Goal: Task Accomplishment & Management: Complete application form

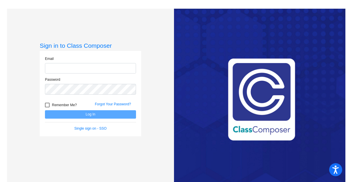
click at [79, 70] on input "email" at bounding box center [90, 68] width 91 height 11
type input "[EMAIL_ADDRESS][DOMAIN_NAME]"
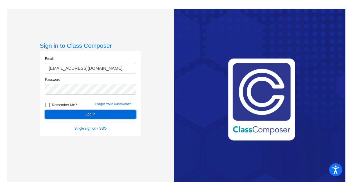
click at [82, 116] on button "Log In" at bounding box center [90, 114] width 91 height 8
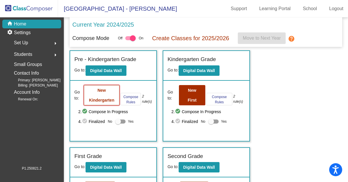
click at [107, 95] on button "New Kindergarten" at bounding box center [101, 95] width 35 height 20
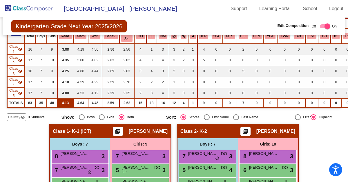
scroll to position [64, 0]
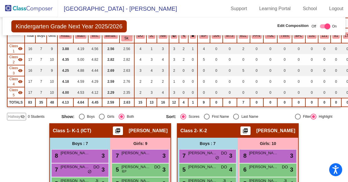
click at [17, 118] on span "Hallway" at bounding box center [14, 116] width 12 height 5
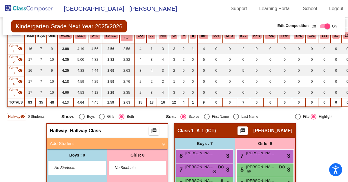
click at [109, 144] on mat-panel-title "Add Student" at bounding box center [104, 144] width 108 height 7
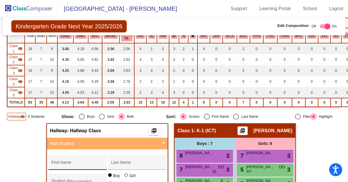
click at [89, 161] on div "First Name" at bounding box center [77, 165] width 52 height 12
type input "Aliyah"
type input "Brown"
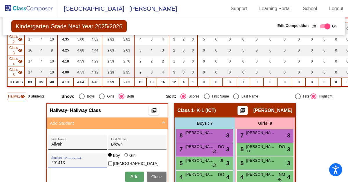
scroll to position [86, 0]
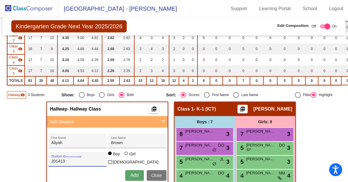
type input "201413"
click at [124, 155] on div at bounding box center [125, 153] width 3 height 3
click at [126, 157] on input "Girl" at bounding box center [126, 157] width 0 height 0
radio input "true"
click at [132, 174] on span "Add" at bounding box center [134, 175] width 8 height 5
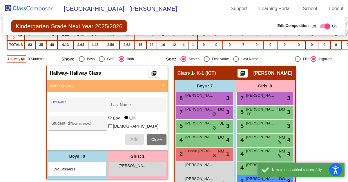
scroll to position [127, 0]
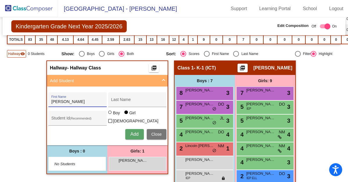
type input "[PERSON_NAME]"
click at [118, 97] on div "Last Name" at bounding box center [137, 102] width 52 height 12
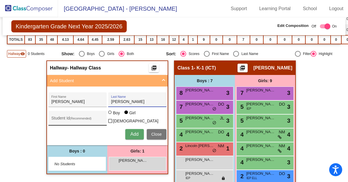
type input "[PERSON_NAME]"
click at [81, 116] on div "Student Id (Recommended)" at bounding box center [77, 120] width 52 height 12
type input "201410"
click at [134, 134] on span "Add" at bounding box center [134, 134] width 8 height 5
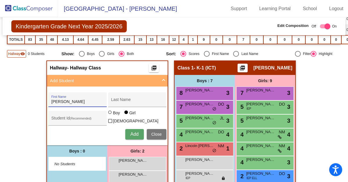
type input "[PERSON_NAME]"
type input "Crow"
type input "200932"
click at [108, 114] on div at bounding box center [109, 112] width 3 height 3
click at [110, 115] on input "Boy" at bounding box center [110, 115] width 0 height 0
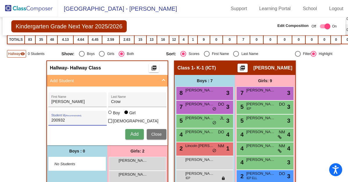
radio input "true"
click at [131, 132] on span "Add" at bounding box center [134, 134] width 8 height 5
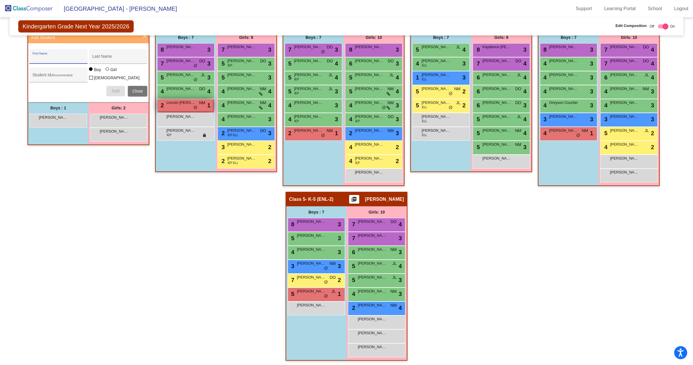
scroll to position [0, 0]
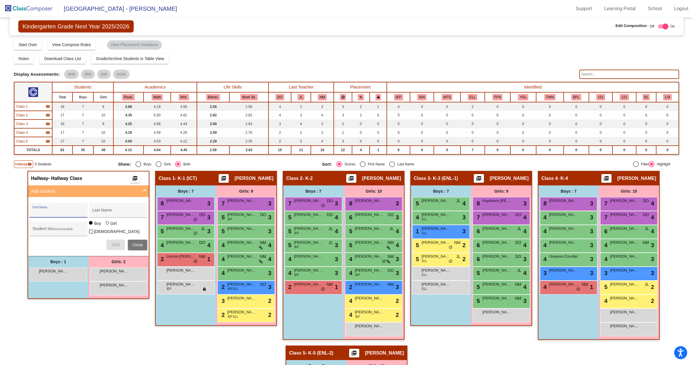
click at [27, 164] on span "Hallway" at bounding box center [21, 164] width 12 height 5
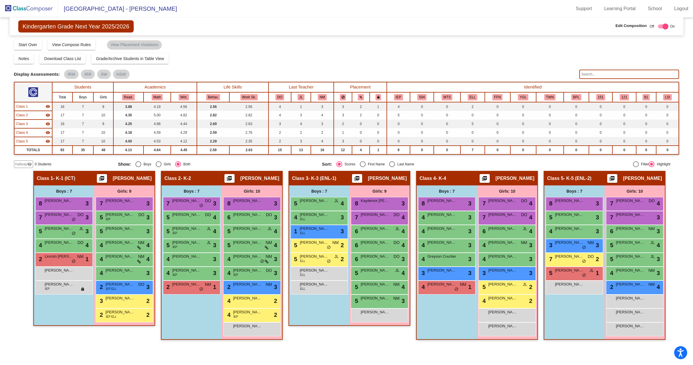
click at [26, 163] on span "Hallway" at bounding box center [21, 164] width 12 height 5
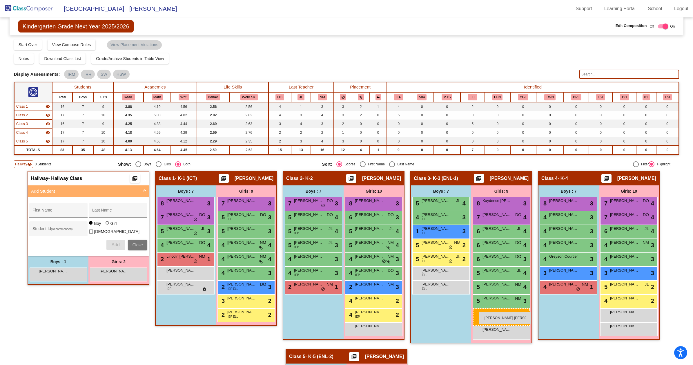
drag, startPoint x: 112, startPoint y: 286, endPoint x: 479, endPoint y: 312, distance: 368.3
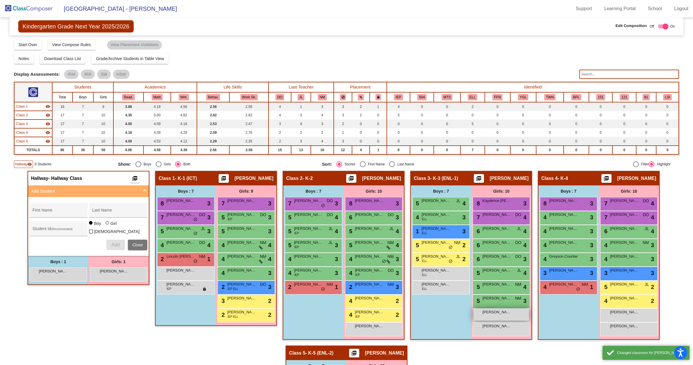
click at [348, 182] on span "[PERSON_NAME] [PERSON_NAME]" at bounding box center [496, 312] width 29 height 6
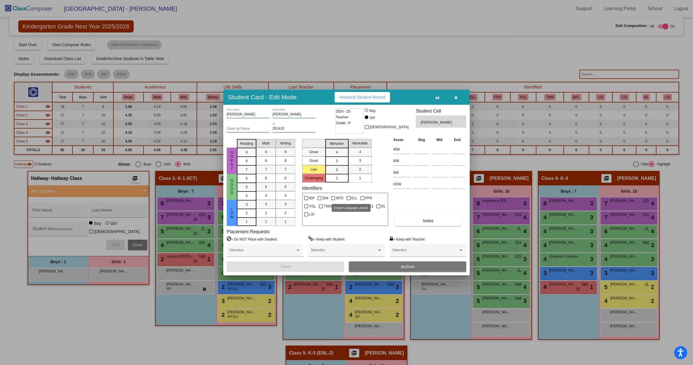
click at [348, 182] on label "ELL" at bounding box center [352, 198] width 11 height 7
click at [348, 182] on input "ELL" at bounding box center [348, 200] width 0 height 0
checkbox input "true"
click at [312, 182] on button "Save" at bounding box center [285, 266] width 117 height 10
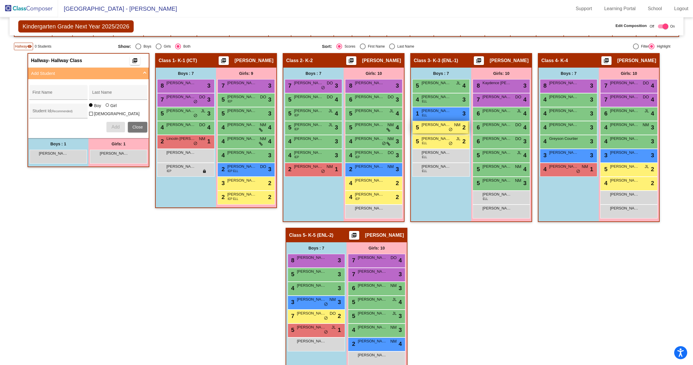
scroll to position [113, 0]
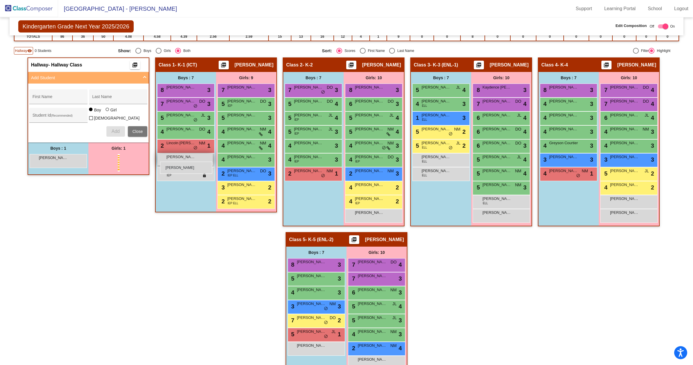
drag, startPoint x: 120, startPoint y: 159, endPoint x: 160, endPoint y: 163, distance: 40.2
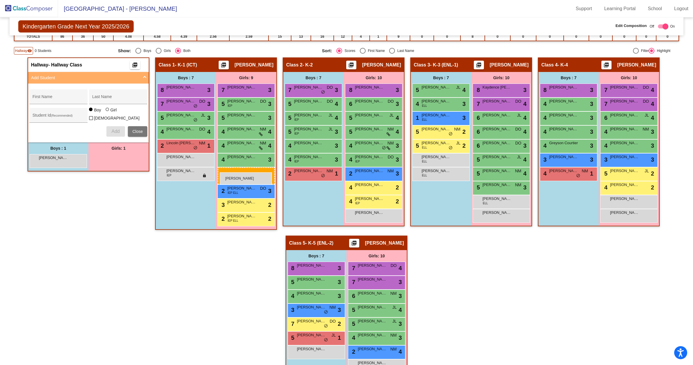
drag, startPoint x: 122, startPoint y: 159, endPoint x: 220, endPoint y: 172, distance: 98.9
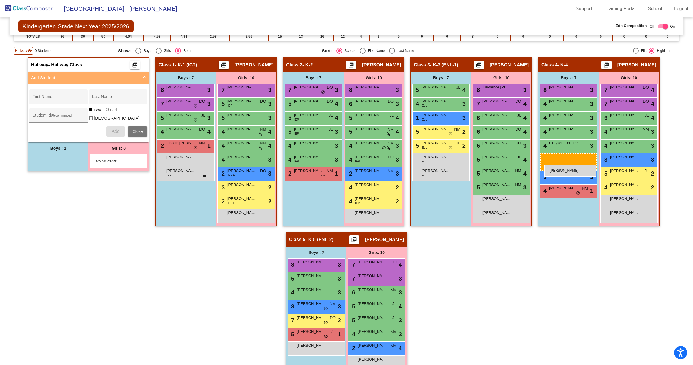
drag, startPoint x: 65, startPoint y: 158, endPoint x: 544, endPoint y: 164, distance: 479.6
